Goal: Task Accomplishment & Management: Complete application form

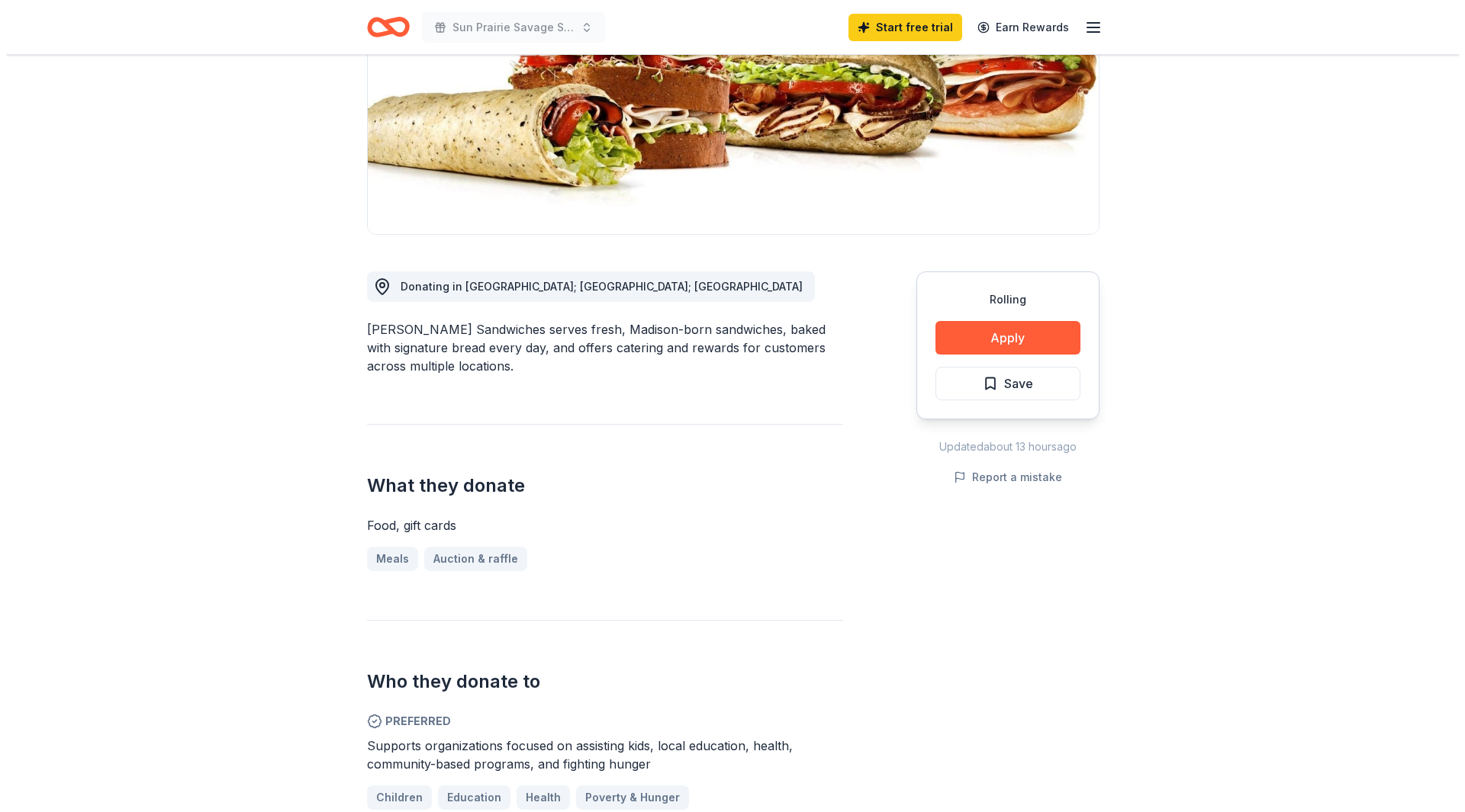
scroll to position [305, 0]
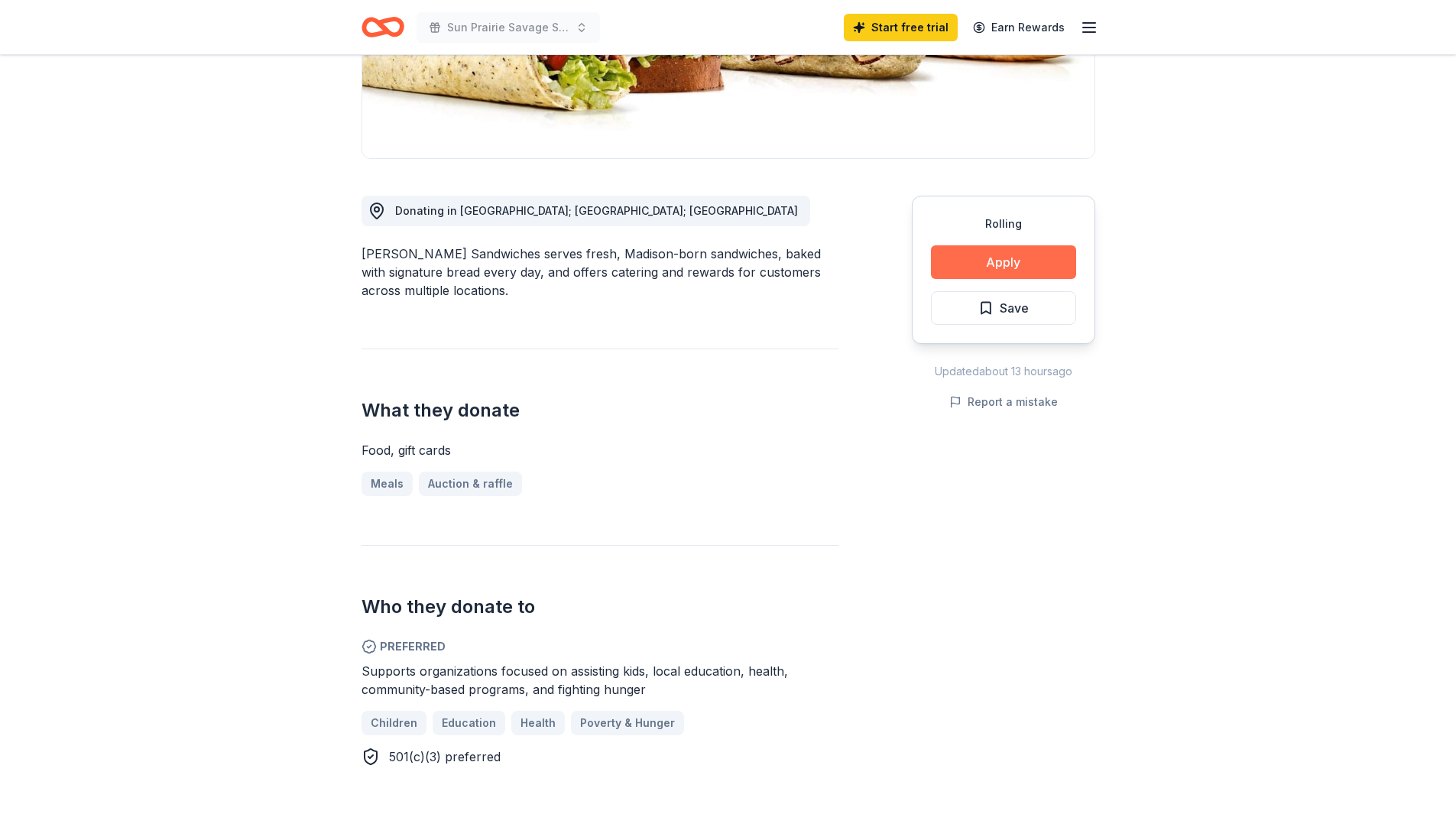
click at [1021, 260] on button "Apply" at bounding box center [1003, 262] width 145 height 34
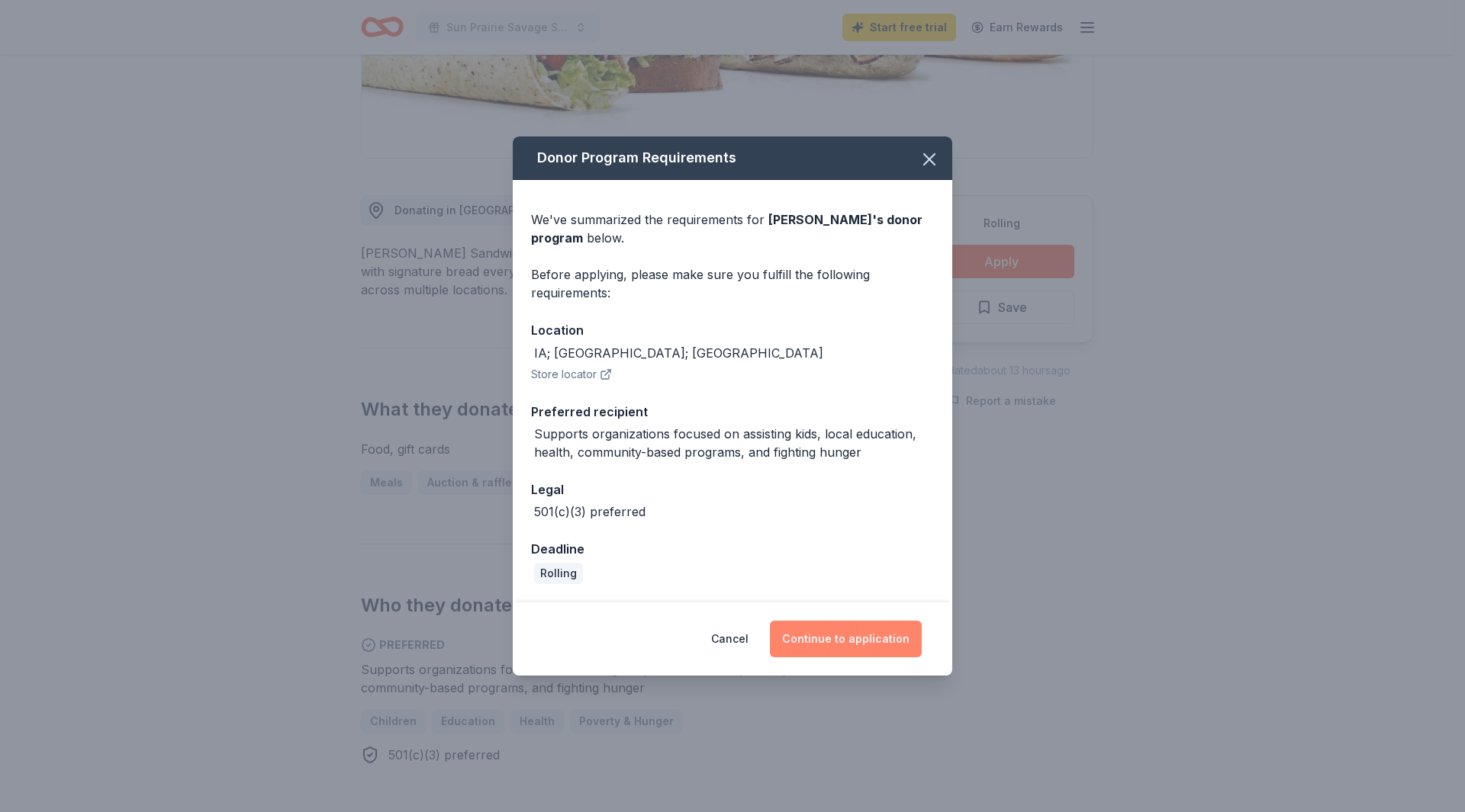
click at [830, 641] on button "Continue to application" at bounding box center [846, 639] width 152 height 36
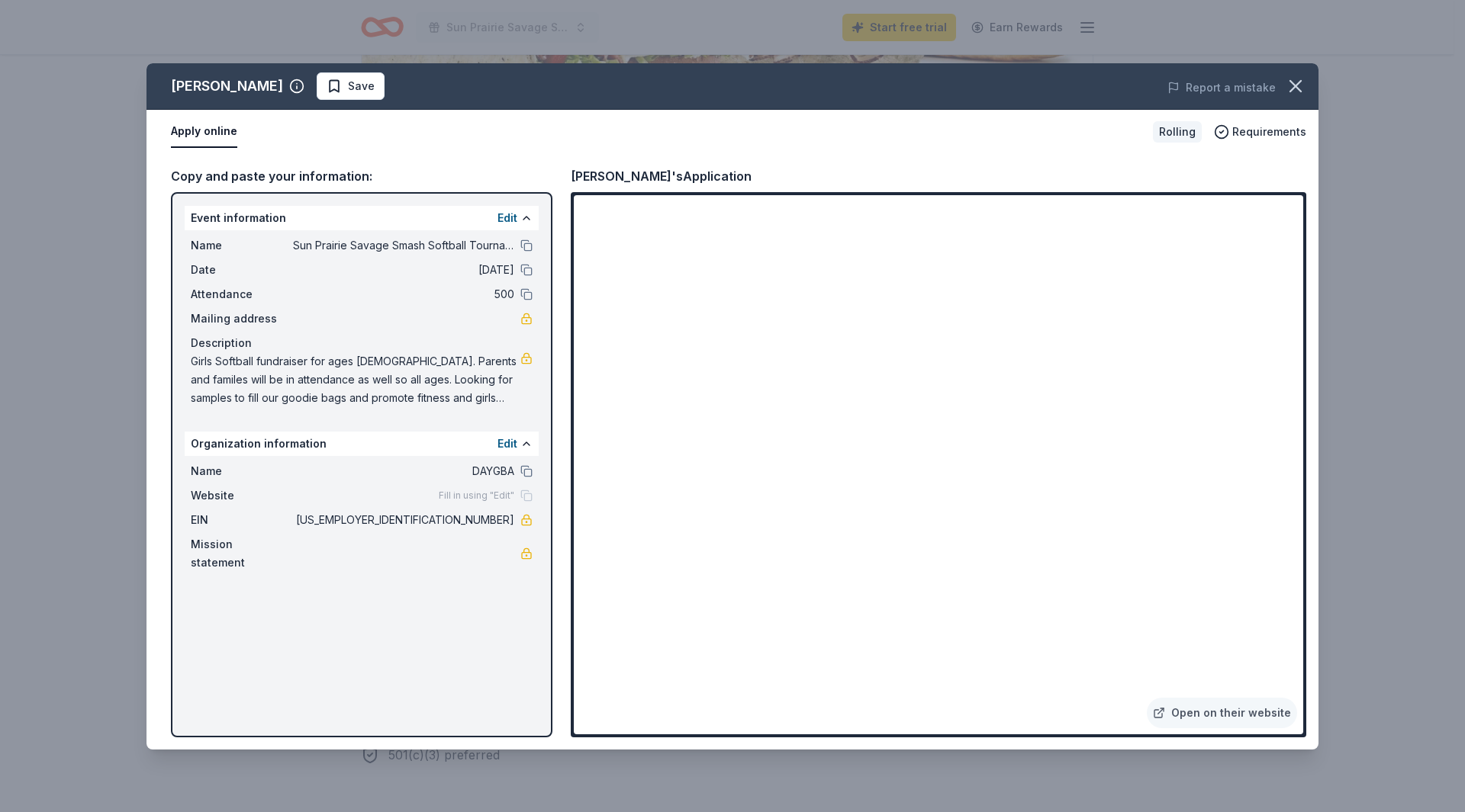
click at [331, 443] on div "Organization information Edit" at bounding box center [361, 444] width 354 height 25
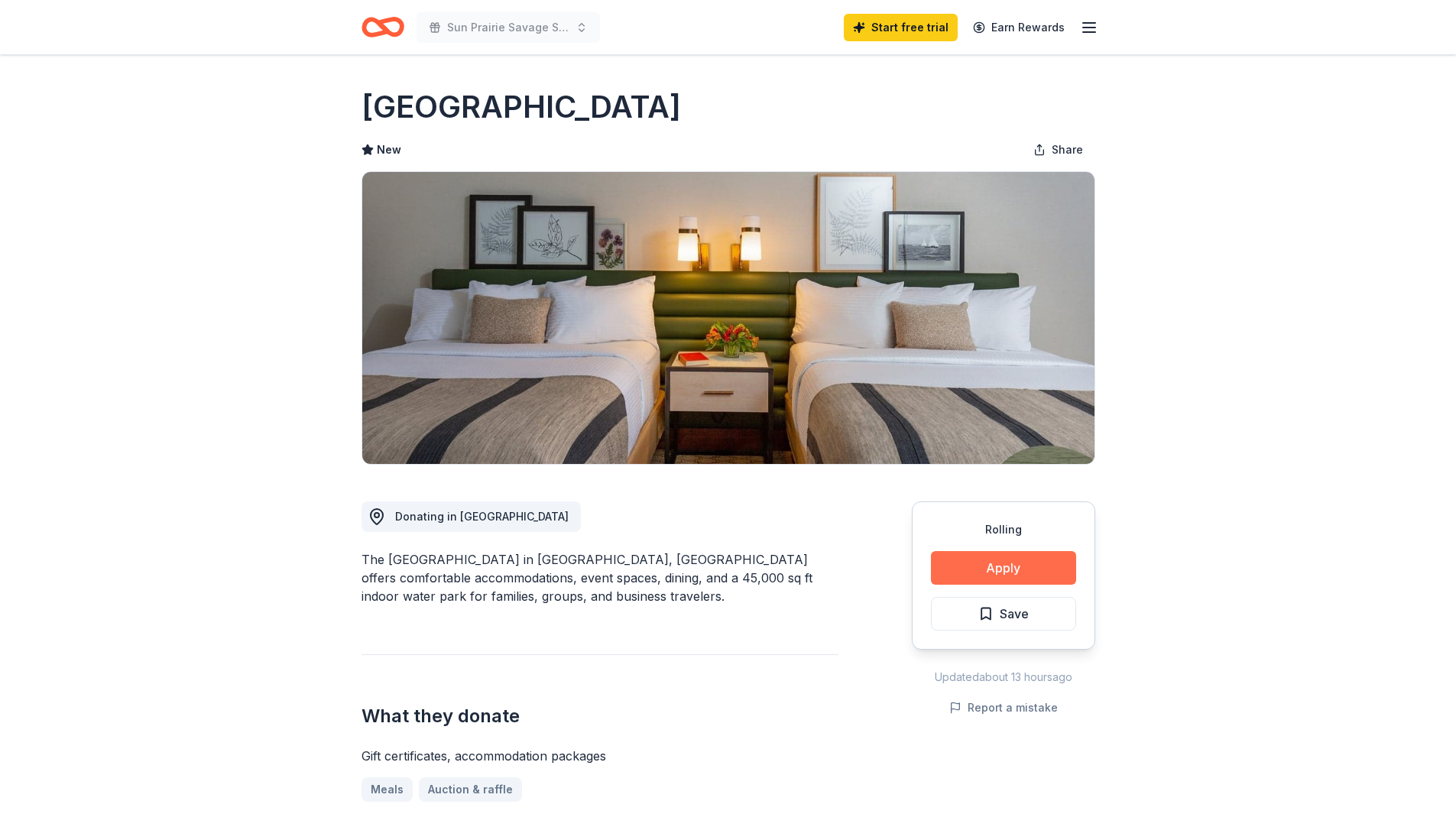
click at [963, 571] on button "Apply" at bounding box center [1003, 568] width 145 height 34
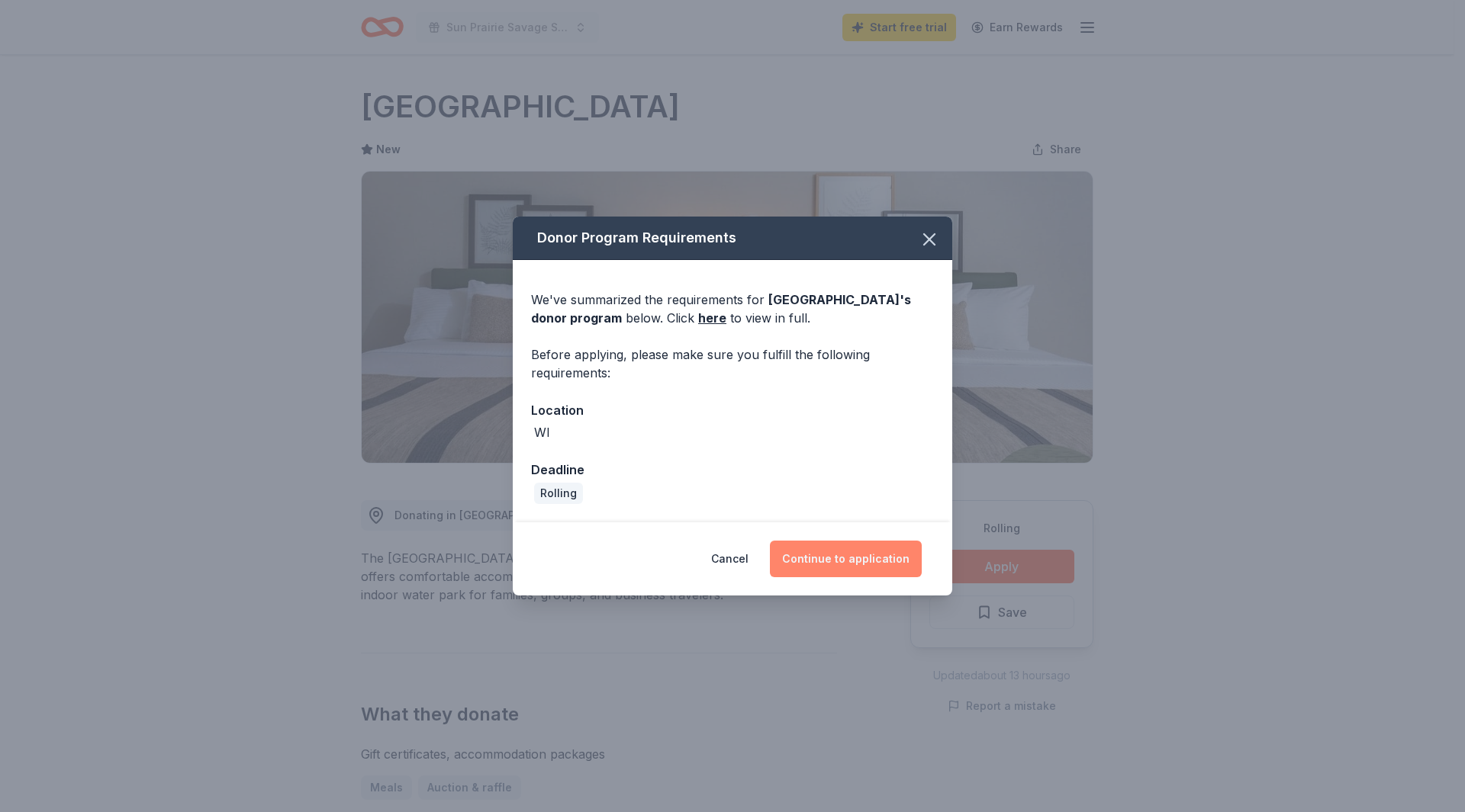
click at [820, 566] on button "Continue to application" at bounding box center [846, 559] width 152 height 36
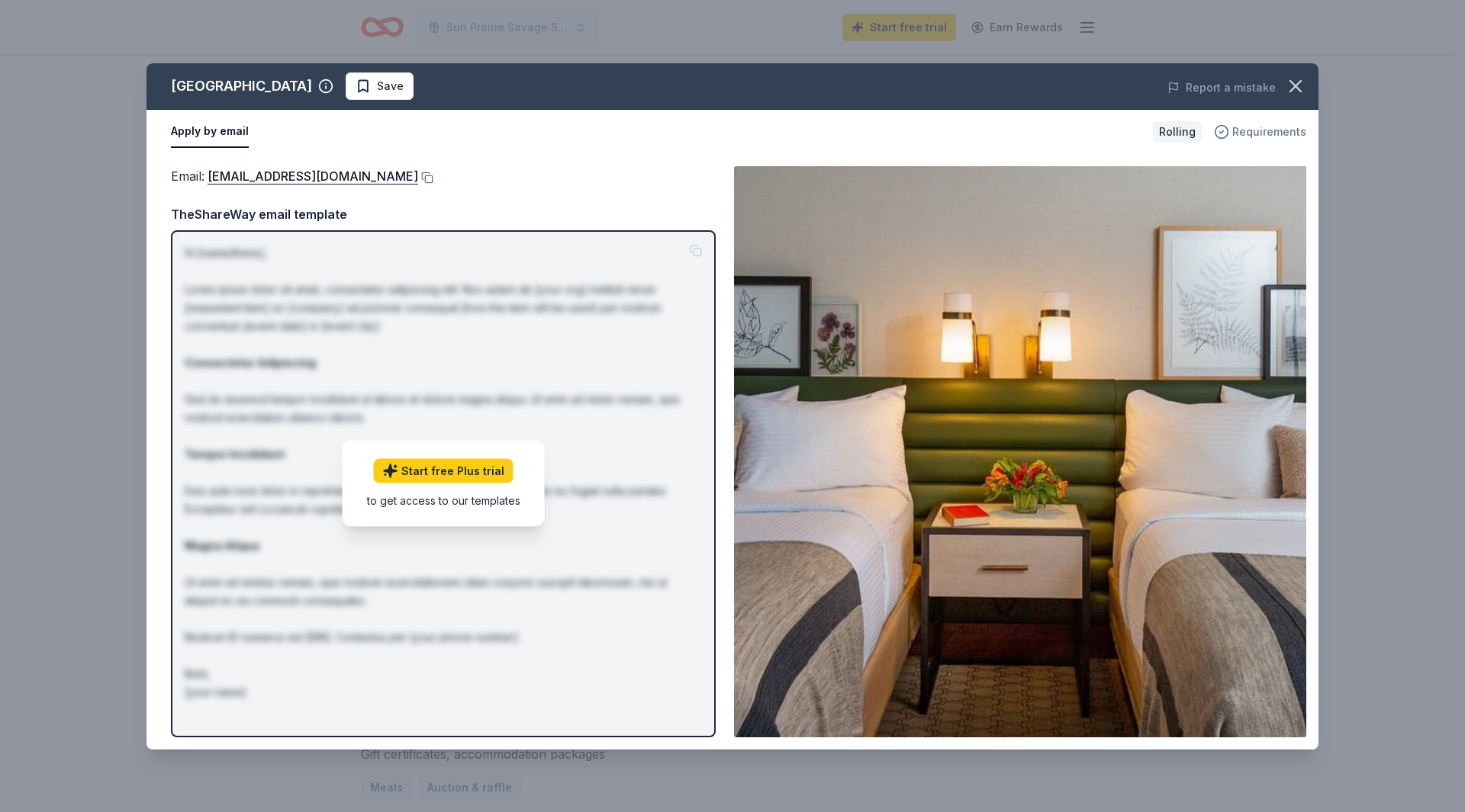
click at [1236, 131] on span "Requirements" at bounding box center [1269, 132] width 74 height 18
click at [369, 176] on link "[EMAIL_ADDRESS][DOMAIN_NAME]" at bounding box center [312, 176] width 211 height 20
drag, startPoint x: 206, startPoint y: 174, endPoint x: 271, endPoint y: 179, distance: 65.2
click at [271, 179] on span "Email : [EMAIL_ADDRESS][DOMAIN_NAME]" at bounding box center [294, 176] width 247 height 15
click at [418, 177] on button at bounding box center [426, 178] width 15 height 12
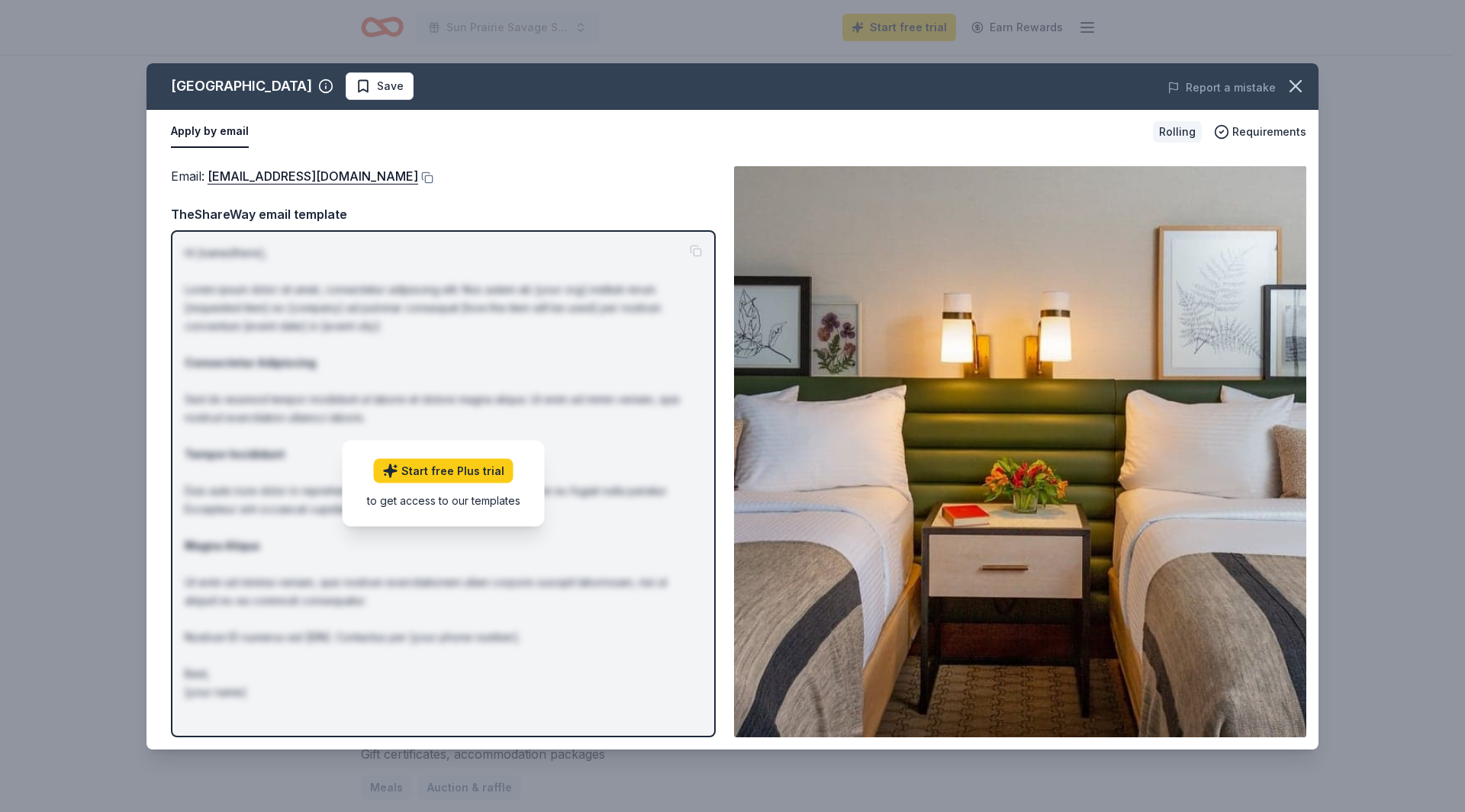
click at [433, 503] on div "to get access to our templates" at bounding box center [444, 500] width 154 height 16
click at [1280, 134] on span "Requirements" at bounding box center [1269, 132] width 74 height 18
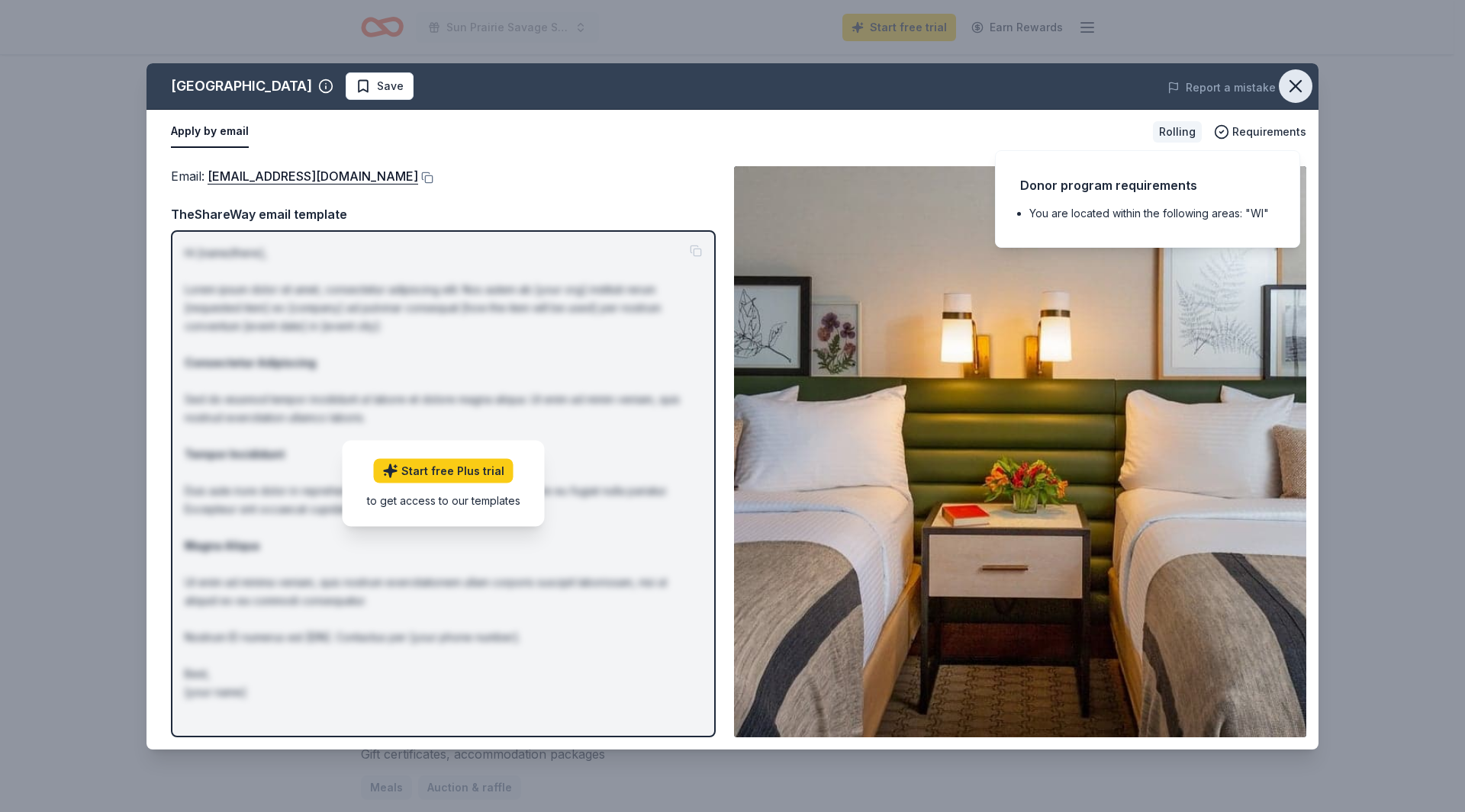
click at [1297, 84] on icon "button" at bounding box center [1295, 86] width 11 height 11
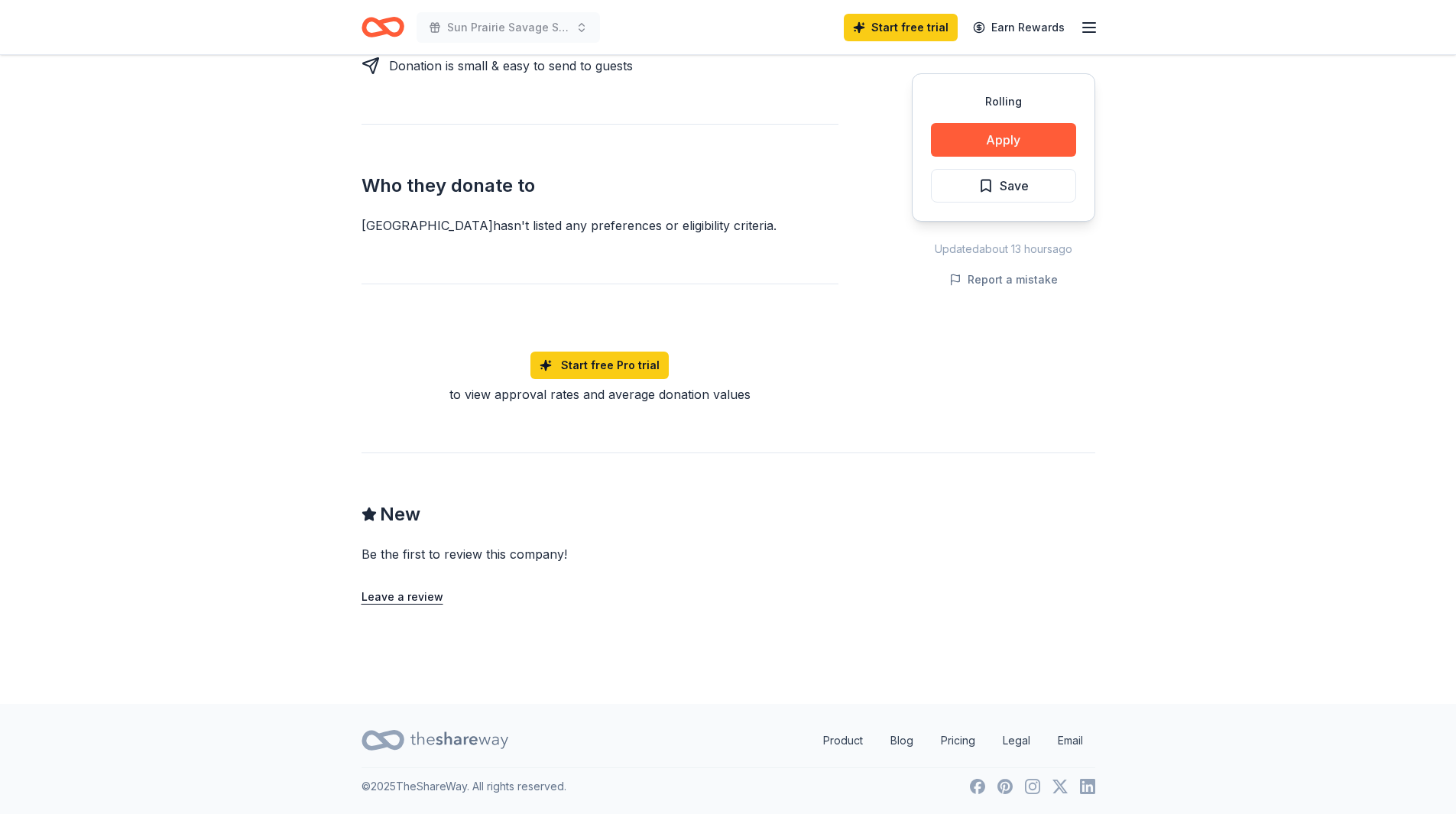
scroll to position [223, 0]
